Goal: Obtain resource: Obtain resource

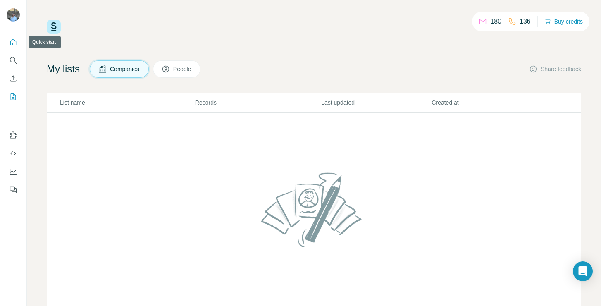
click at [14, 45] on icon "Quick start" at bounding box center [13, 42] width 6 height 6
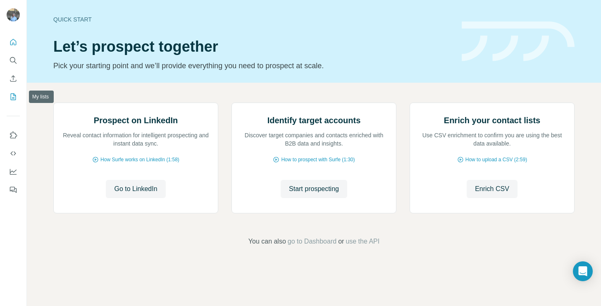
click at [15, 99] on icon "My lists" at bounding box center [13, 97] width 8 height 8
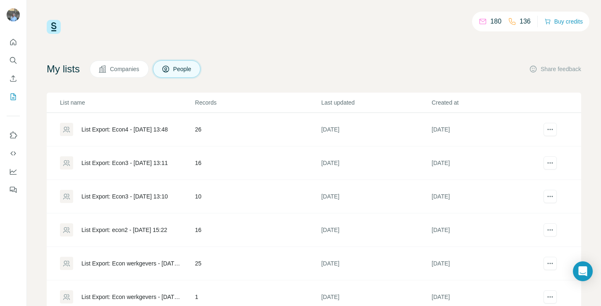
click at [146, 126] on div "List Export: Econ4 - [DATE] 13:48" at bounding box center [124, 129] width 86 height 8
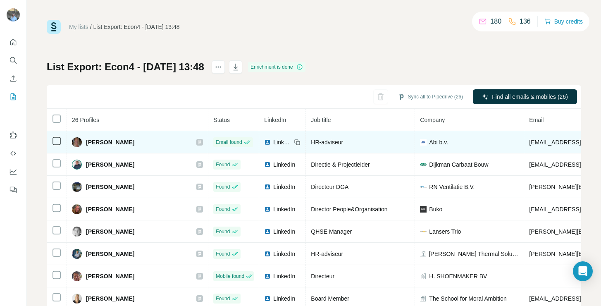
drag, startPoint x: 150, startPoint y: 141, endPoint x: 54, endPoint y: 148, distance: 96.2
click at [54, 148] on tr "[PERSON_NAME] Email found LinkedIn HR-adviseur [PERSON_NAME]. [PERSON_NAME][EMA…" at bounding box center [522, 142] width 951 height 22
click at [115, 144] on span "[PERSON_NAME]" at bounding box center [110, 142] width 48 height 8
drag, startPoint x: 86, startPoint y: 141, endPoint x: 159, endPoint y: 144, distance: 72.8
click at [156, 144] on div "[PERSON_NAME]" at bounding box center [137, 142] width 131 height 10
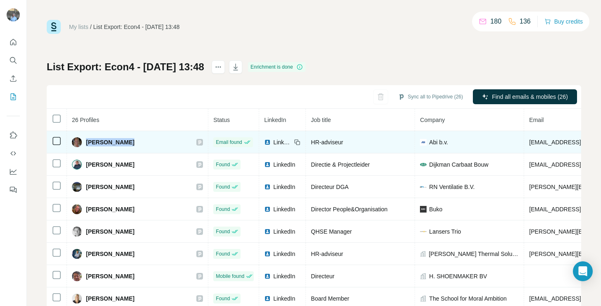
copy div "[PERSON_NAME]"
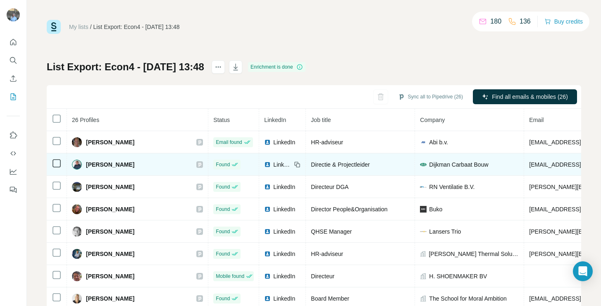
click at [107, 168] on span "[PERSON_NAME]" at bounding box center [110, 164] width 48 height 8
click at [125, 164] on span "[PERSON_NAME]" at bounding box center [110, 164] width 48 height 8
drag, startPoint x: 131, startPoint y: 165, endPoint x: 93, endPoint y: 165, distance: 38.0
click at [93, 165] on div "[PERSON_NAME]" at bounding box center [137, 165] width 131 height 10
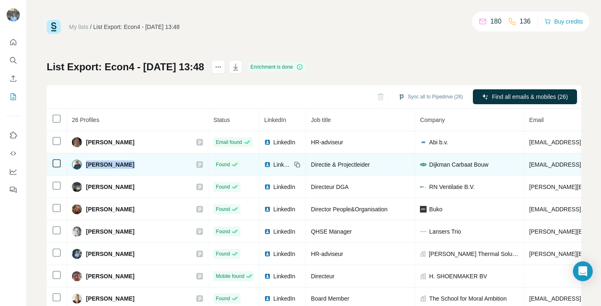
copy span "[PERSON_NAME]"
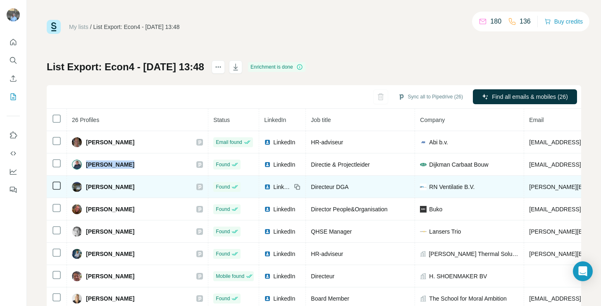
drag, startPoint x: 136, startPoint y: 187, endPoint x: 80, endPoint y: 184, distance: 56.3
click at [79, 184] on div "[PERSON_NAME]" at bounding box center [137, 187] width 131 height 10
copy div "[PERSON_NAME]"
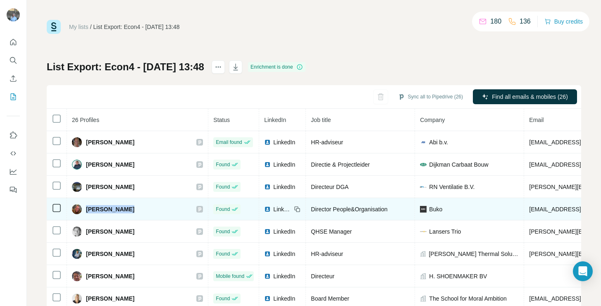
drag, startPoint x: 86, startPoint y: 209, endPoint x: 165, endPoint y: 208, distance: 78.6
click at [165, 208] on div "[PERSON_NAME]" at bounding box center [137, 209] width 131 height 10
copy div "[PERSON_NAME]"
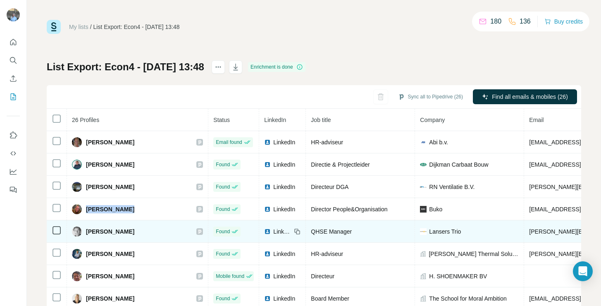
drag, startPoint x: 87, startPoint y: 233, endPoint x: 139, endPoint y: 234, distance: 52.5
click at [134, 234] on span "[PERSON_NAME]" at bounding box center [110, 231] width 48 height 8
copy span "[PERSON_NAME]"
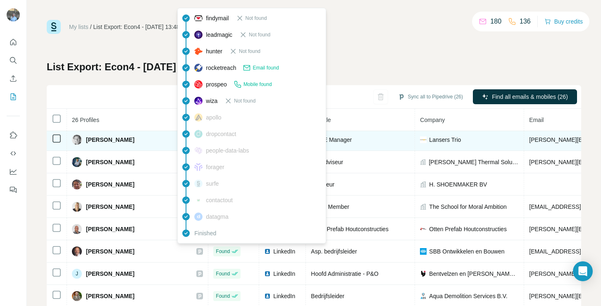
scroll to position [91, 0]
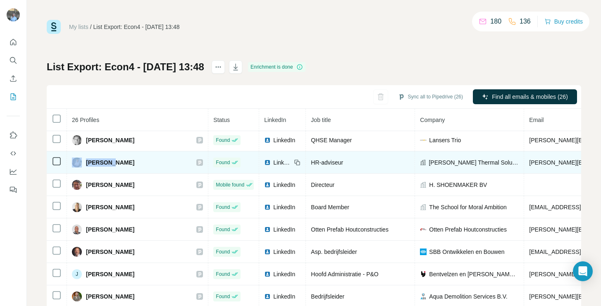
drag, startPoint x: 124, startPoint y: 158, endPoint x: 82, endPoint y: 160, distance: 41.4
click at [82, 160] on div "[PERSON_NAME]" at bounding box center [137, 163] width 131 height 10
copy div "[PERSON_NAME]"
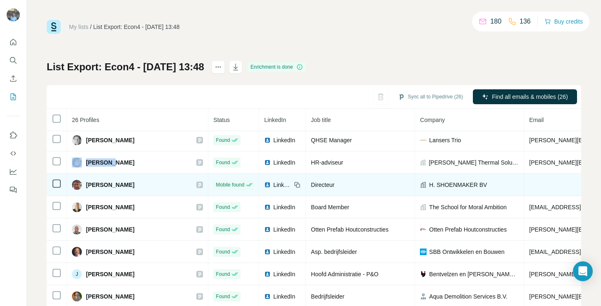
drag, startPoint x: 147, startPoint y: 186, endPoint x: 82, endPoint y: 185, distance: 64.5
click at [82, 185] on div "[PERSON_NAME]" at bounding box center [137, 185] width 131 height 10
copy div "[PERSON_NAME]"
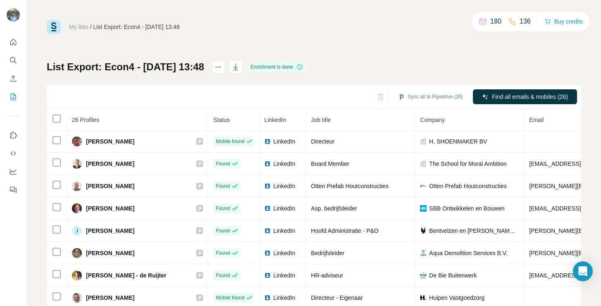
scroll to position [139, 0]
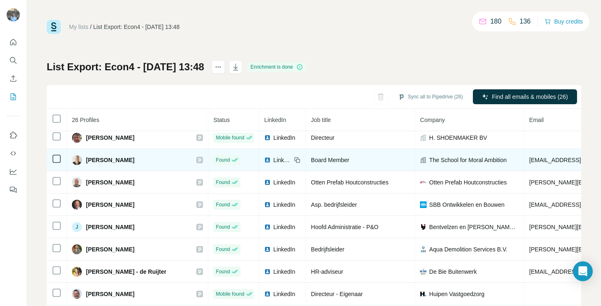
drag, startPoint x: 150, startPoint y: 158, endPoint x: 88, endPoint y: 161, distance: 62.5
click at [87, 161] on span "[PERSON_NAME]" at bounding box center [110, 160] width 48 height 8
copy span "[PERSON_NAME]"
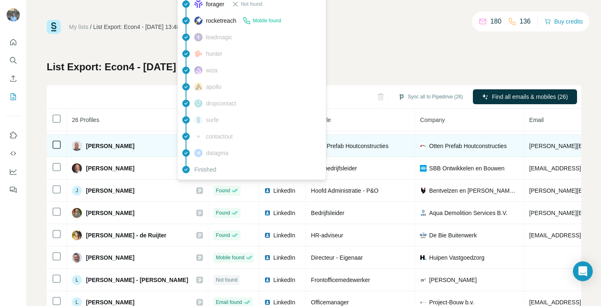
scroll to position [180, 0]
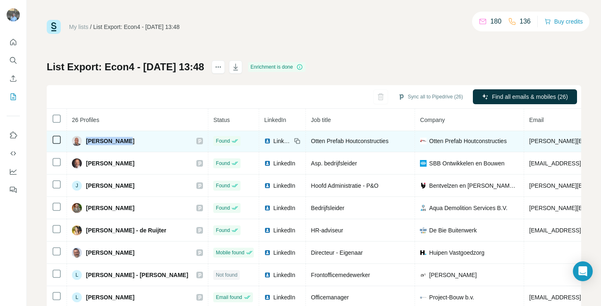
drag, startPoint x: 124, startPoint y: 139, endPoint x: 87, endPoint y: 140, distance: 36.8
click at [87, 140] on div "[PERSON_NAME]" at bounding box center [137, 141] width 131 height 10
copy span "[PERSON_NAME]"
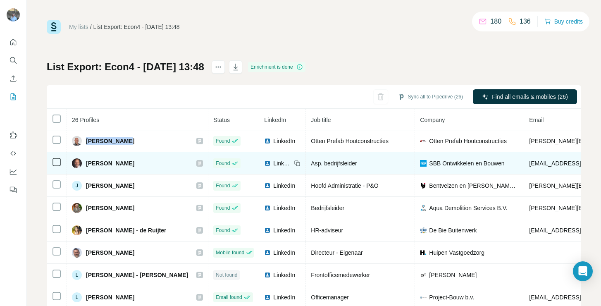
drag, startPoint x: 130, startPoint y: 163, endPoint x: 81, endPoint y: 165, distance: 49.3
click at [80, 165] on div "[PERSON_NAME]" at bounding box center [137, 163] width 131 height 10
